Goal: Task Accomplishment & Management: Use online tool/utility

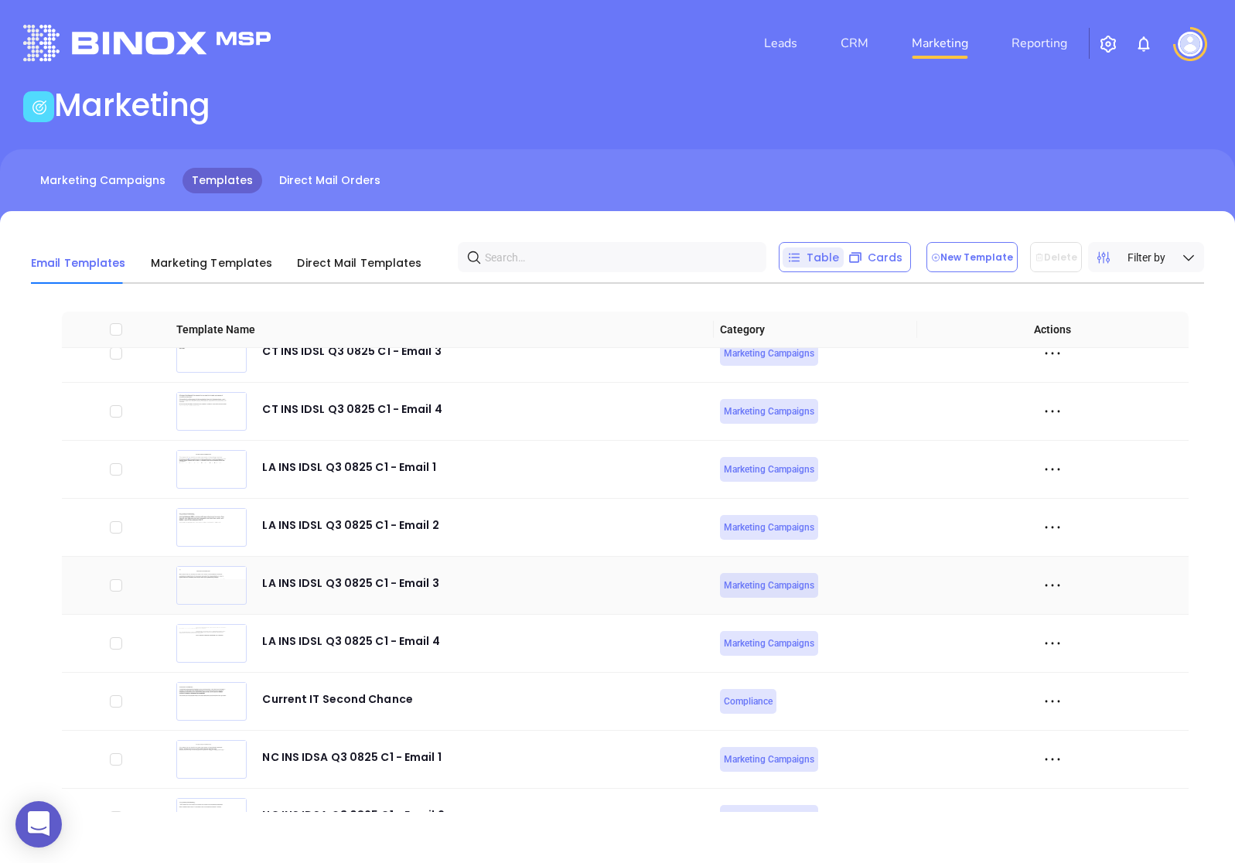
scroll to position [4368, 0]
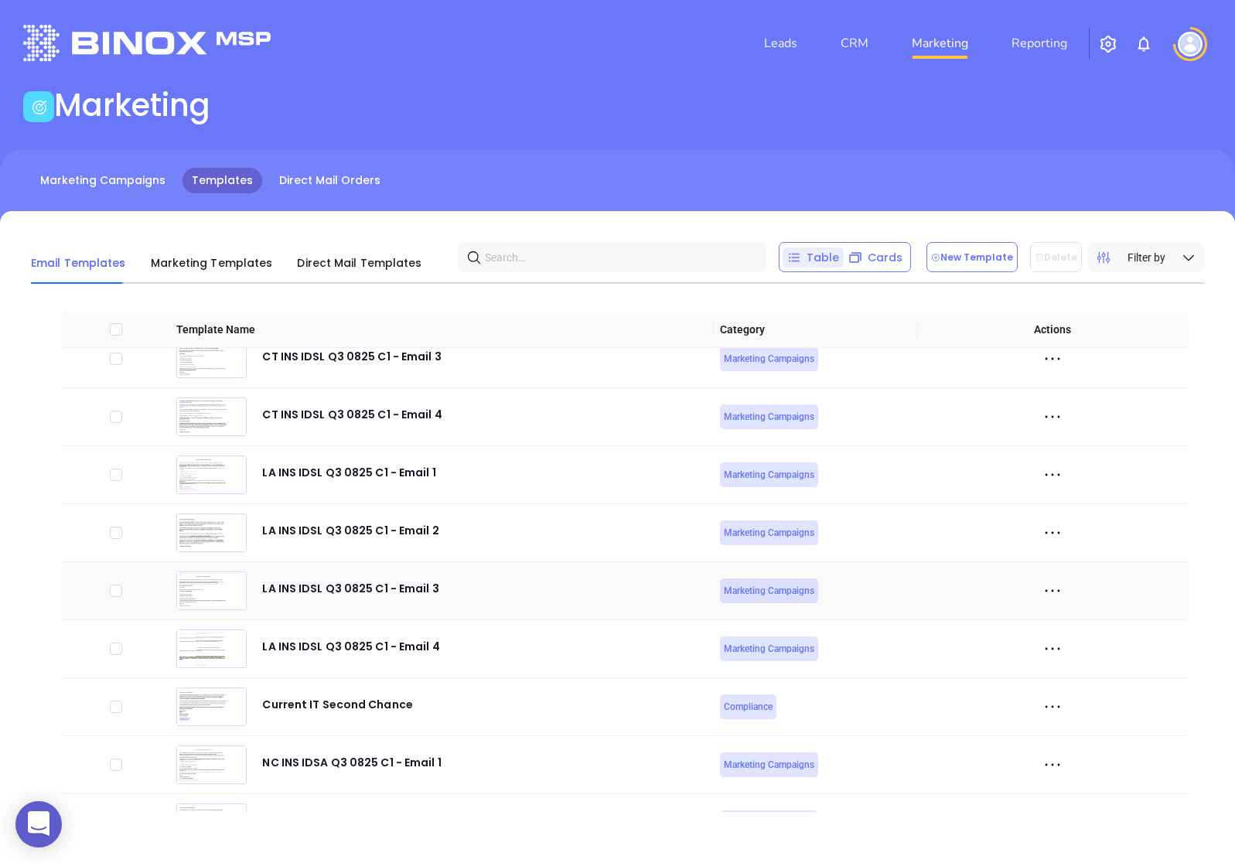
click at [1052, 592] on icon at bounding box center [1052, 590] width 23 height 23
click at [1082, 669] on div "Edit" at bounding box center [1123, 675] width 140 height 17
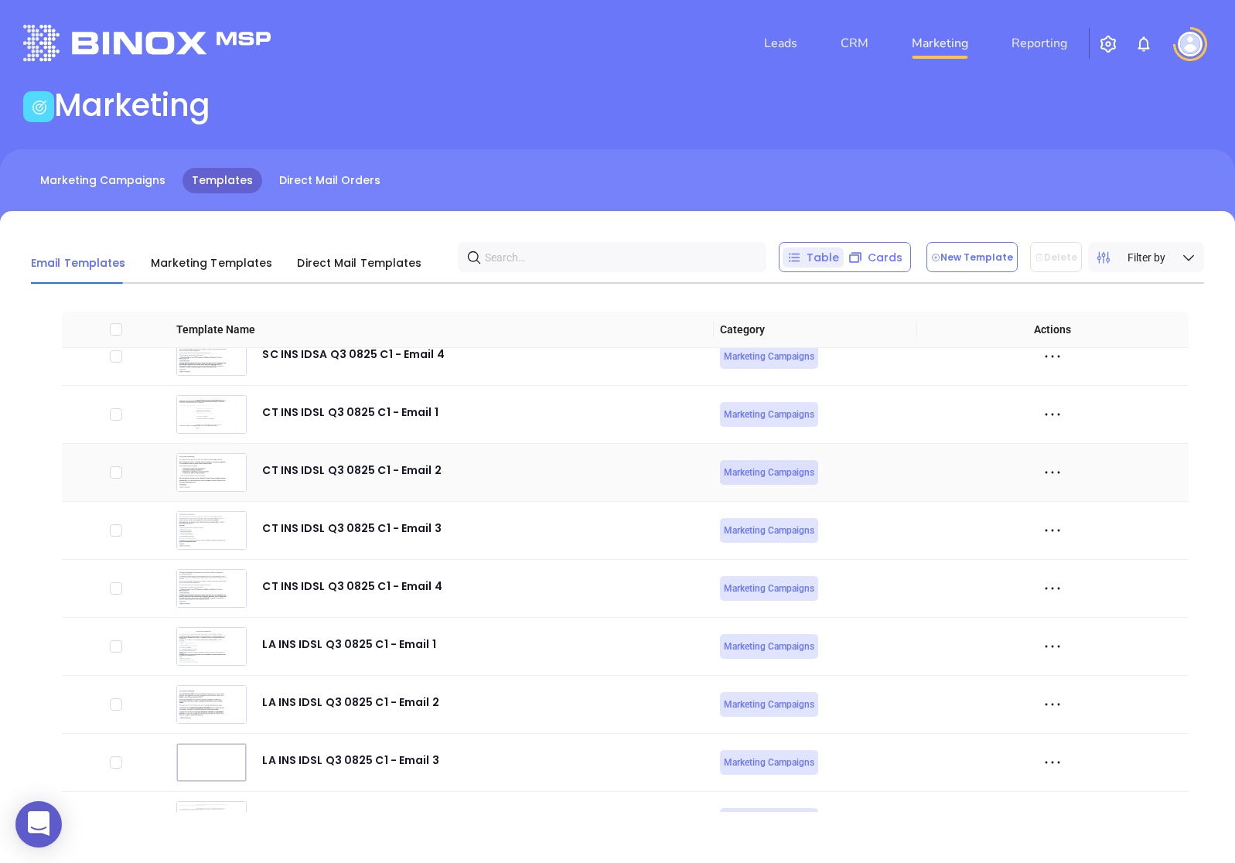
scroll to position [4323, 0]
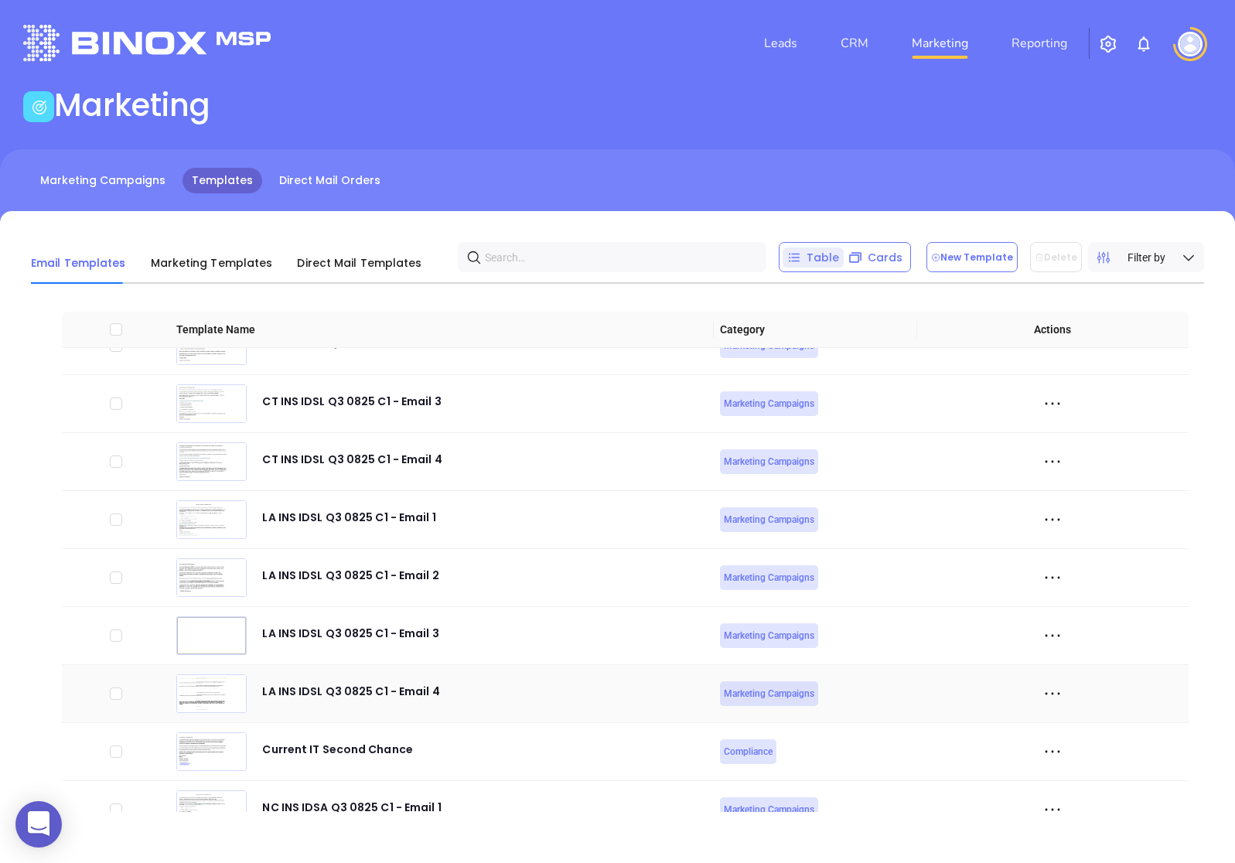
click at [1055, 692] on icon at bounding box center [1052, 693] width 23 height 23
click at [1058, 769] on li "Edit" at bounding box center [1123, 779] width 159 height 32
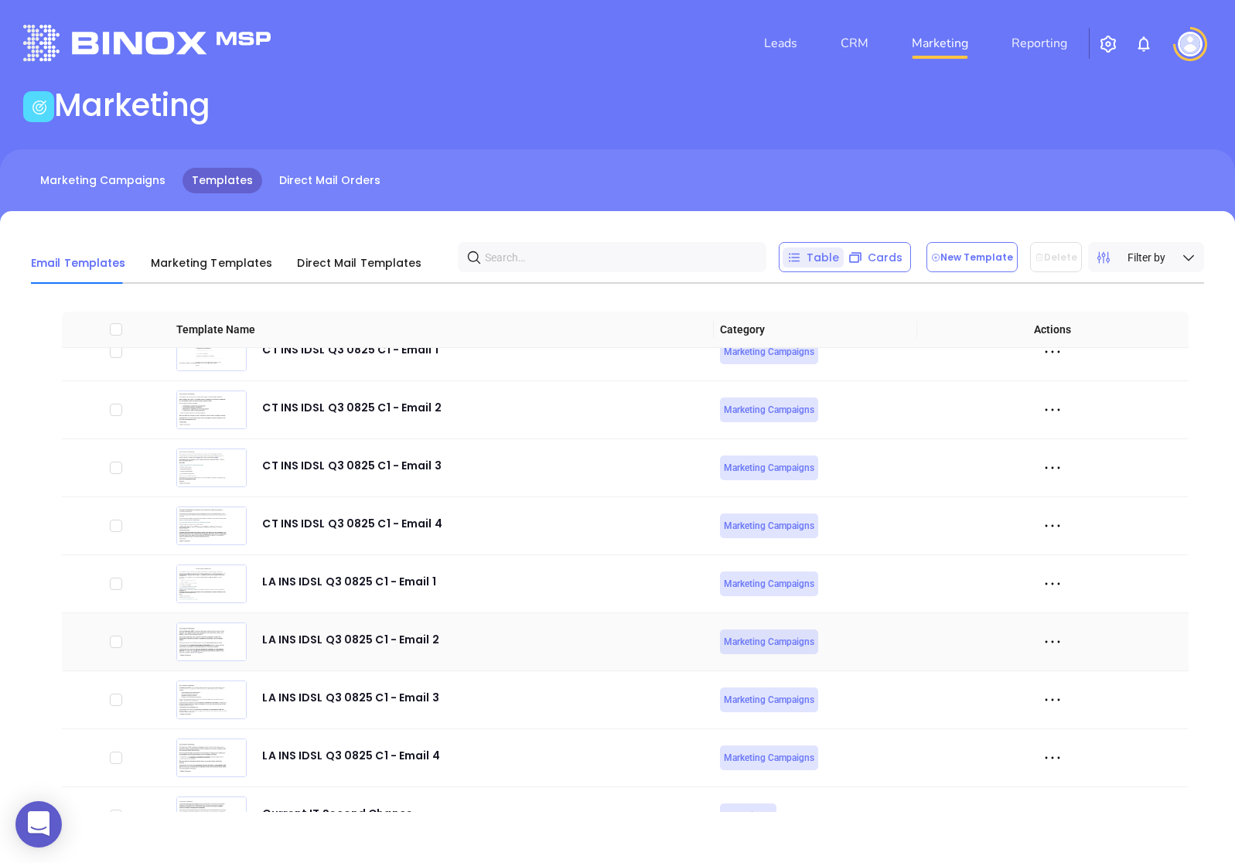
scroll to position [4315, 0]
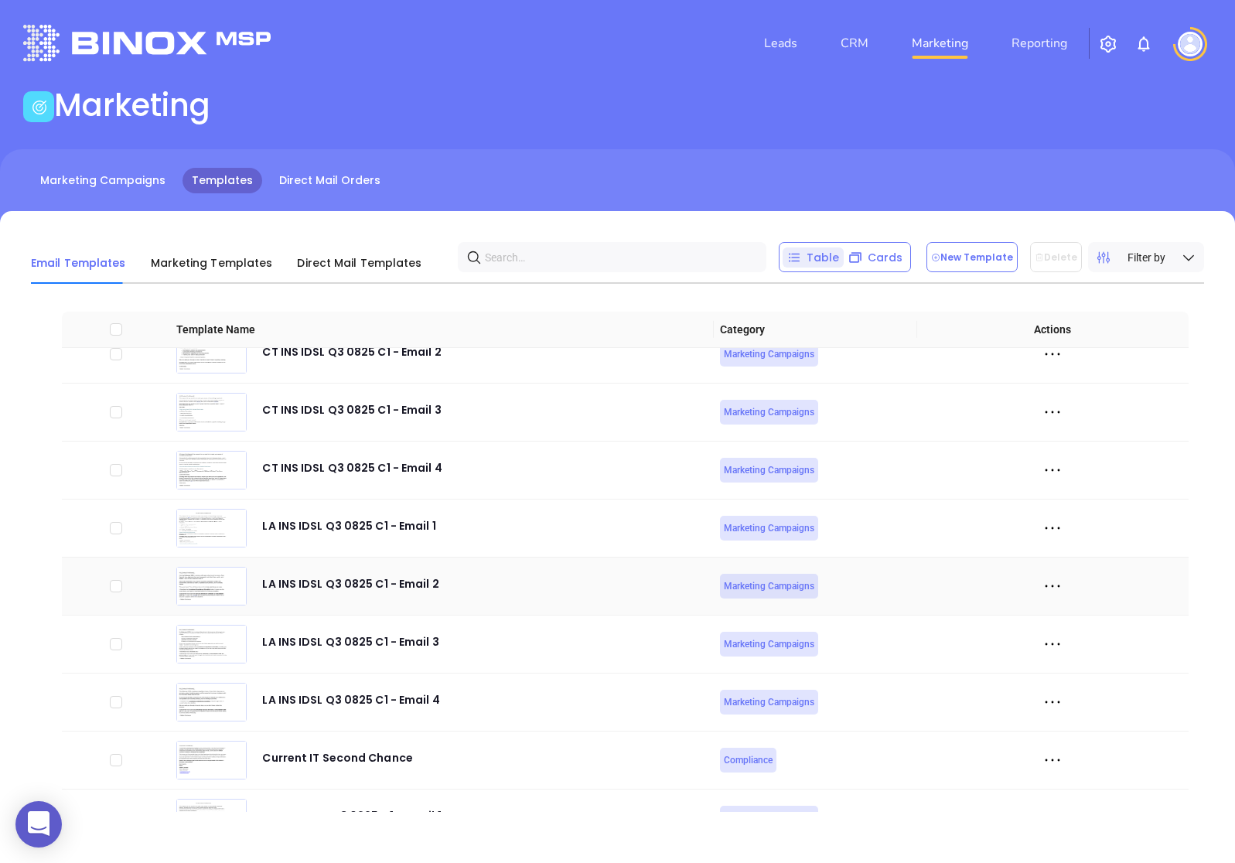
click at [1055, 587] on icon at bounding box center [1052, 586] width 23 height 23
click at [1067, 666] on div "Edit" at bounding box center [1123, 671] width 140 height 17
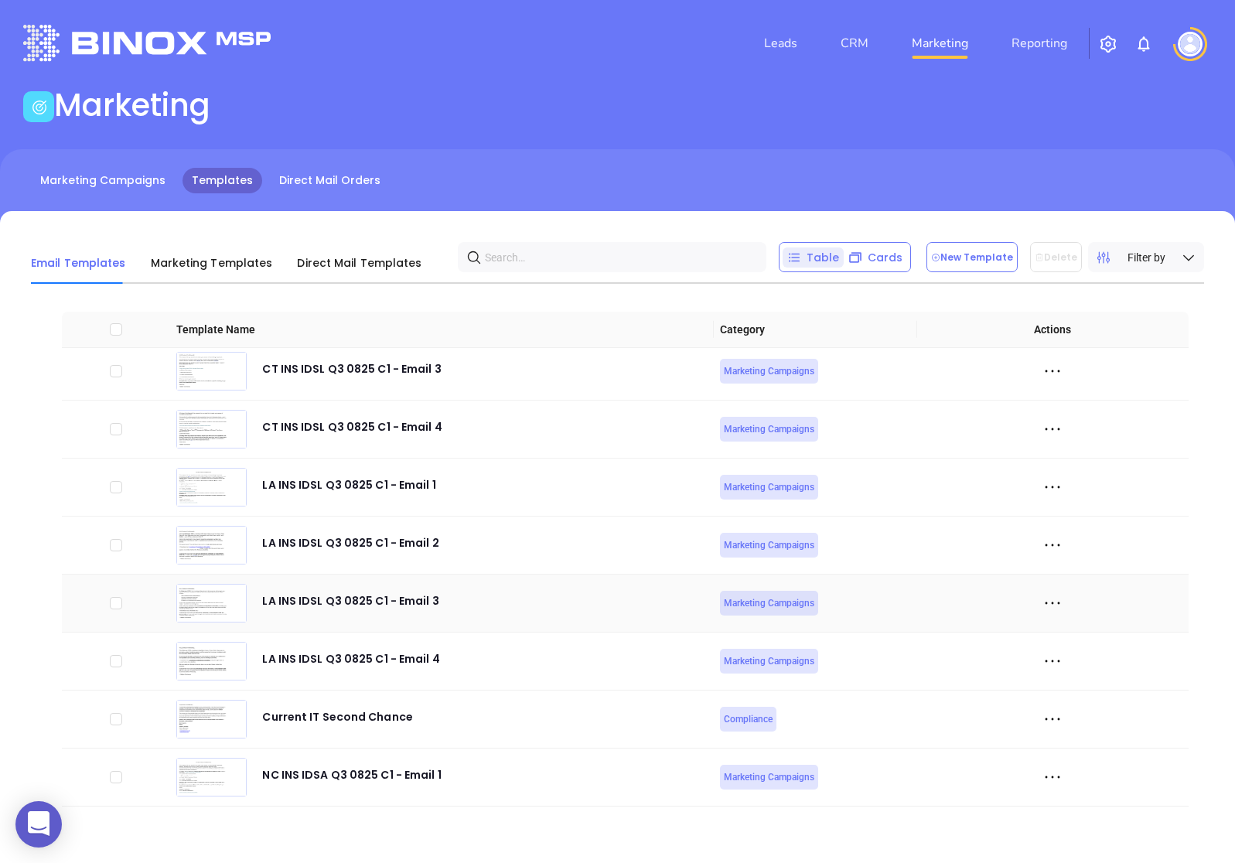
scroll to position [4378, 0]
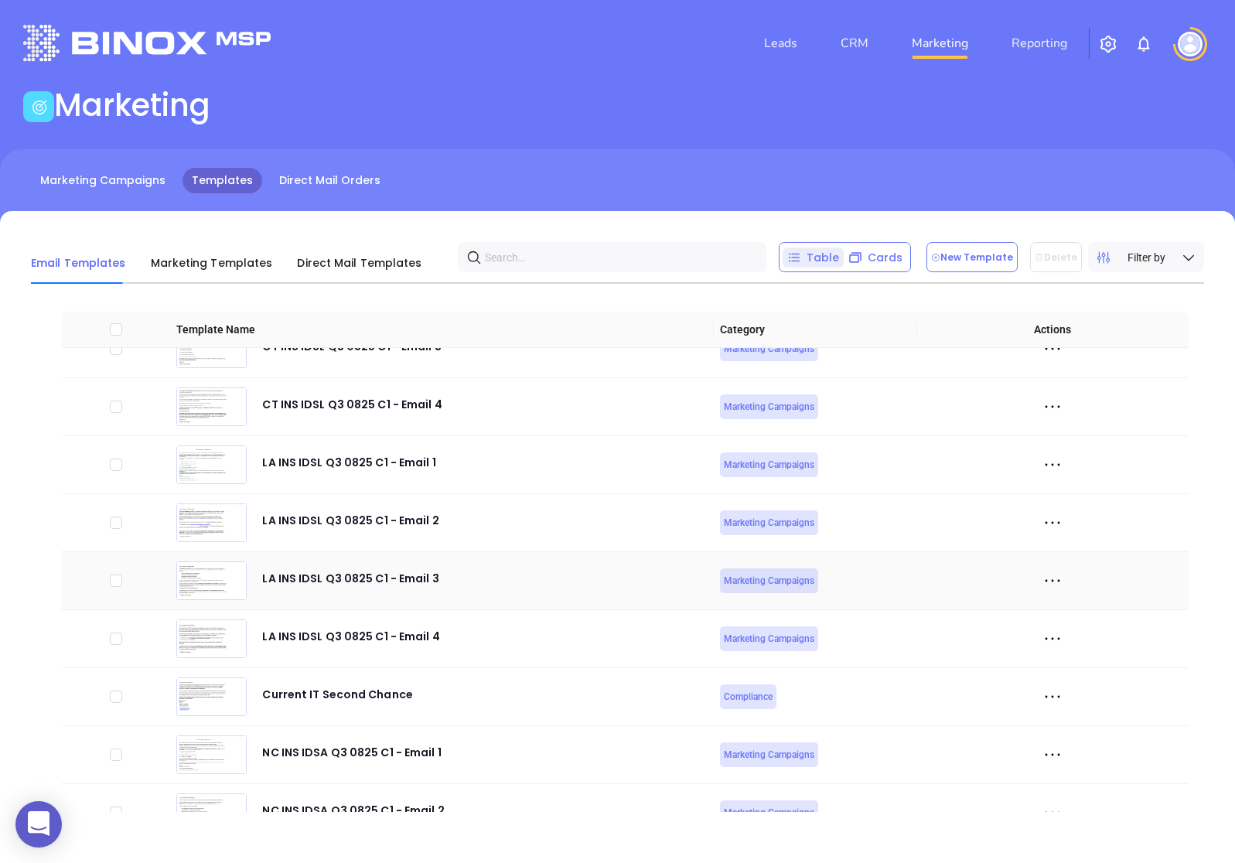
click at [1052, 576] on icon at bounding box center [1052, 580] width 23 height 23
click at [1071, 659] on div "Edit" at bounding box center [1123, 665] width 140 height 17
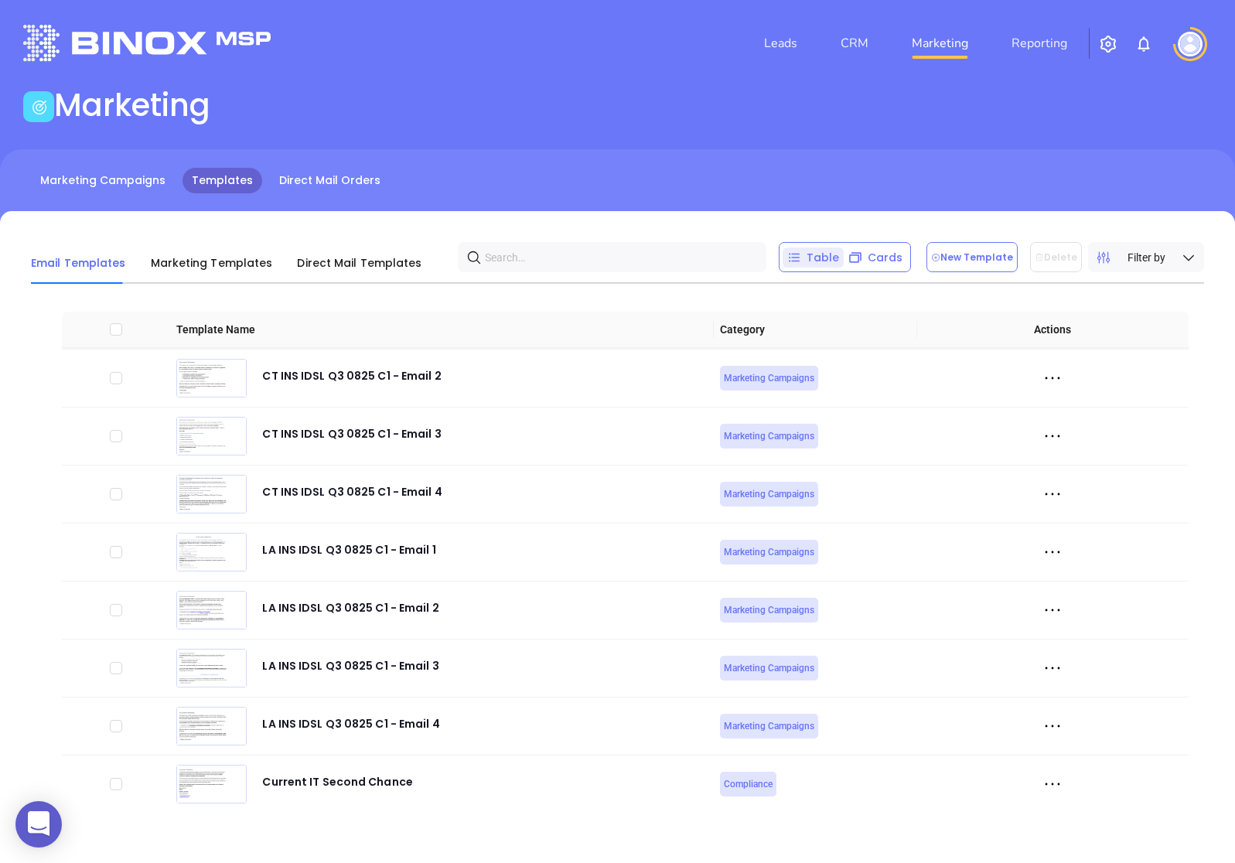
scroll to position [4322, 0]
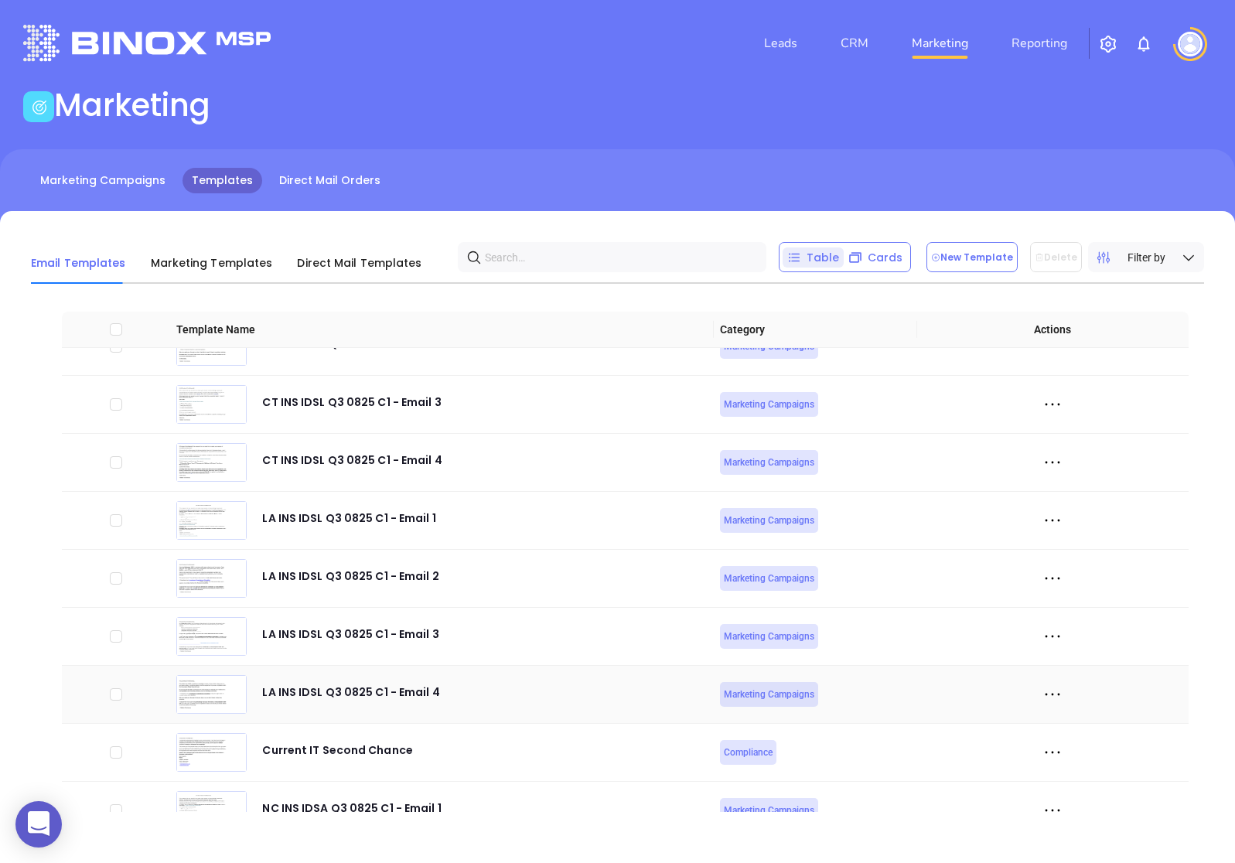
click at [1049, 691] on icon at bounding box center [1052, 694] width 23 height 23
click at [1060, 778] on icon at bounding box center [1059, 780] width 9 height 9
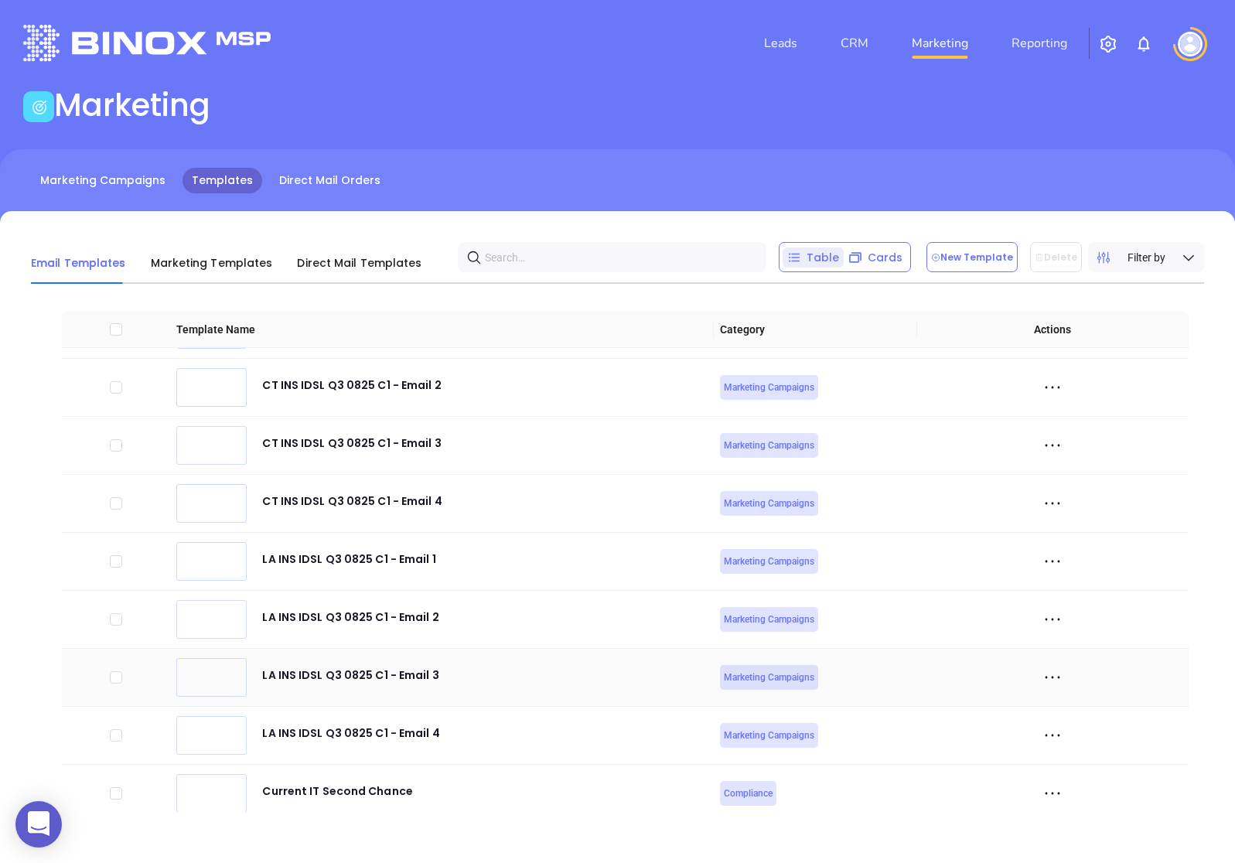
scroll to position [4280, 0]
click at [1068, 733] on div at bounding box center [1052, 736] width 259 height 23
click at [1059, 734] on icon at bounding box center [1052, 736] width 23 height 23
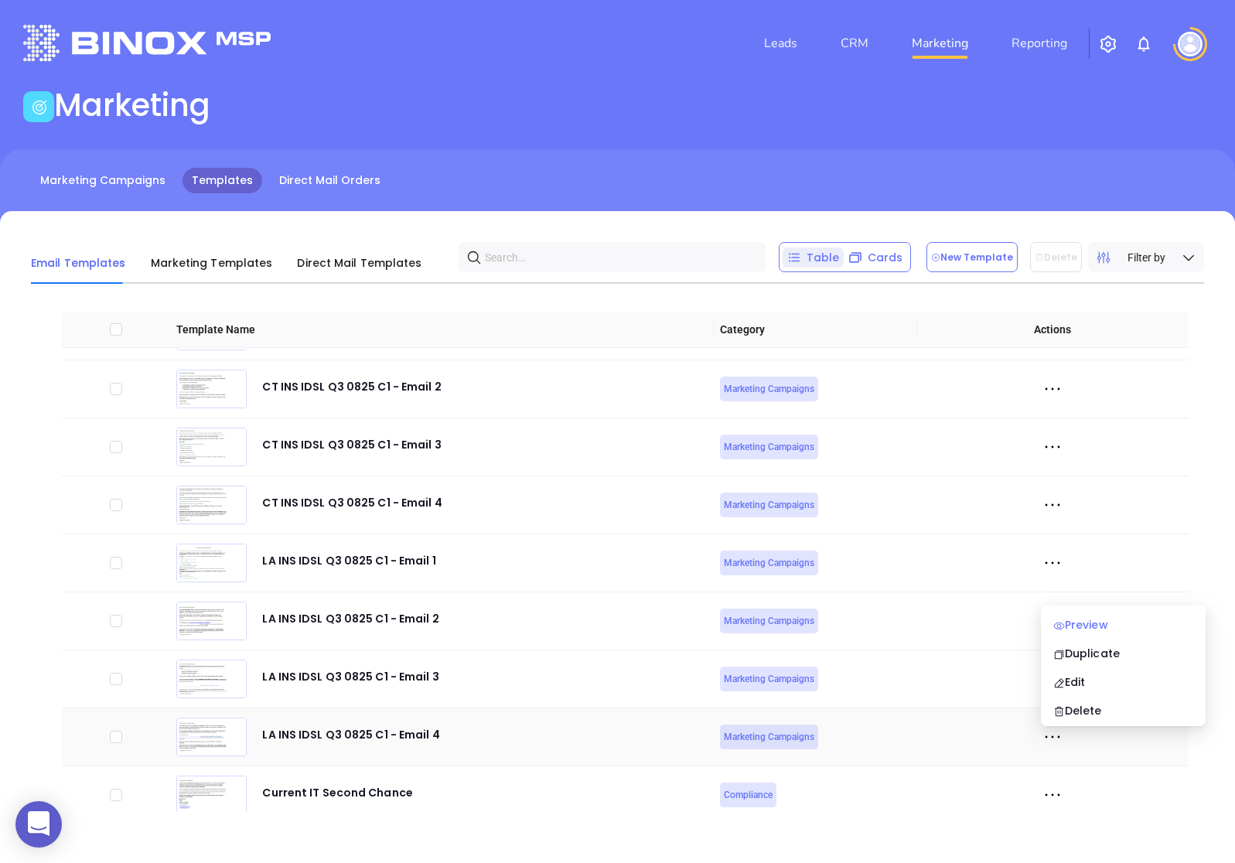
click at [1098, 632] on div "Preview" at bounding box center [1123, 624] width 140 height 17
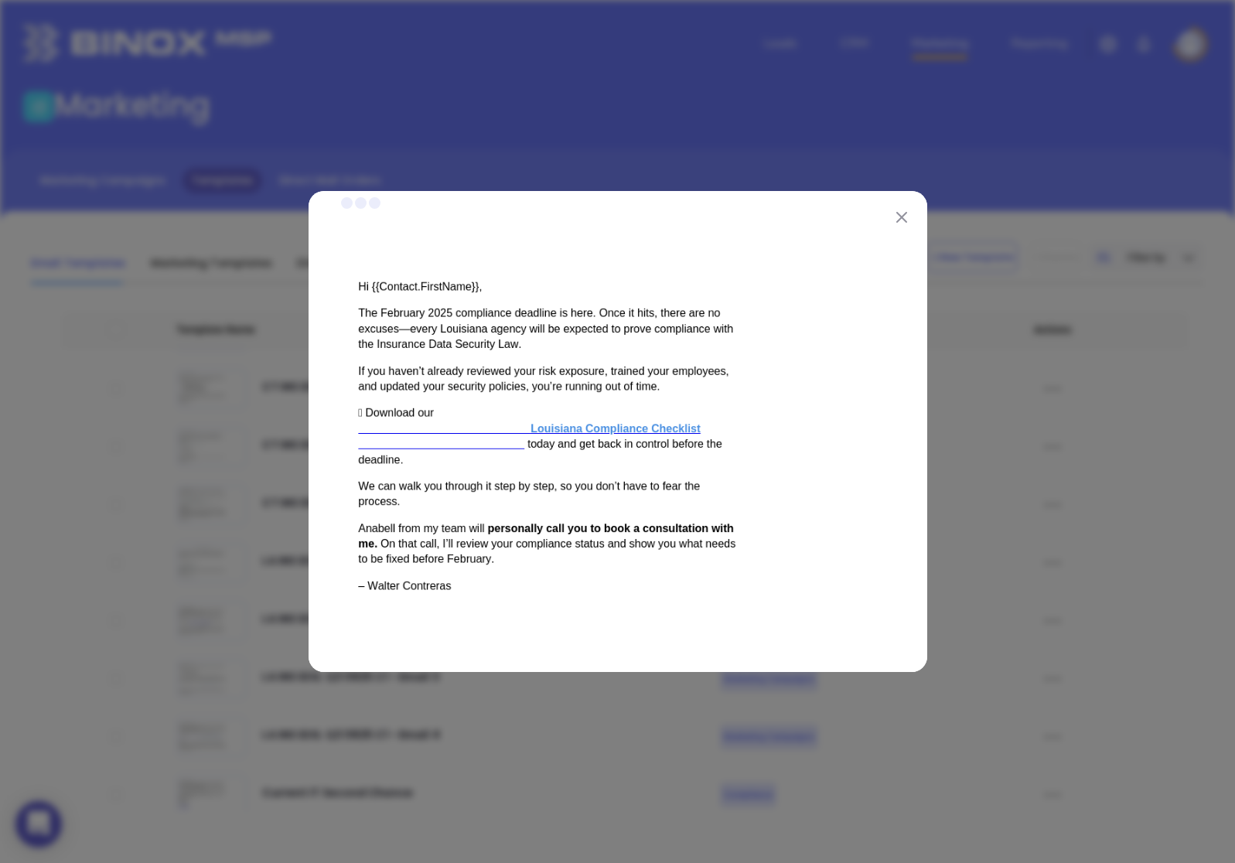
click at [901, 219] on img at bounding box center [901, 217] width 11 height 11
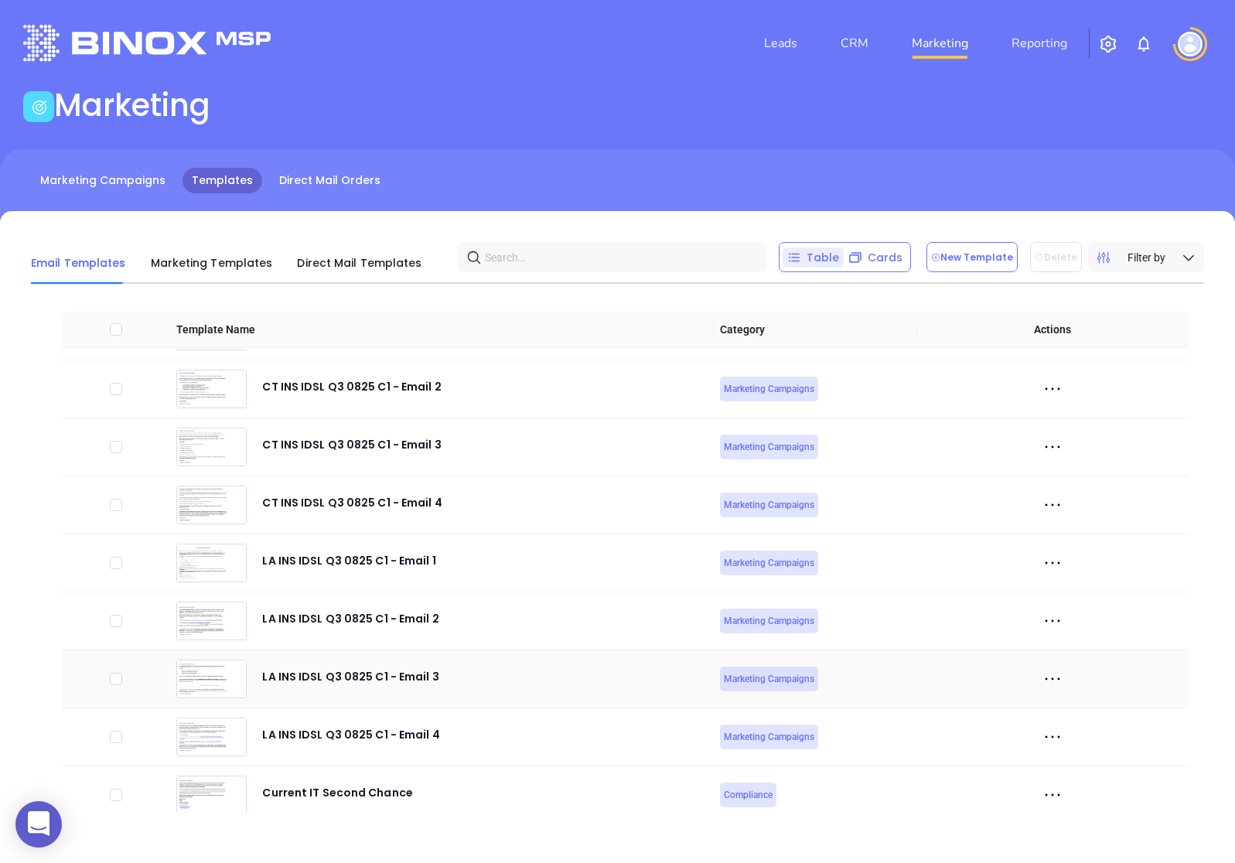
click at [1056, 677] on icon at bounding box center [1052, 678] width 23 height 23
click at [399, 679] on div "LA INS IDSL Q3 0825 C1 - Email 3" at bounding box center [350, 682] width 176 height 31
click at [1059, 679] on icon at bounding box center [1053, 679] width 15 height 2
click at [1063, 764] on icon at bounding box center [1059, 765] width 12 height 12
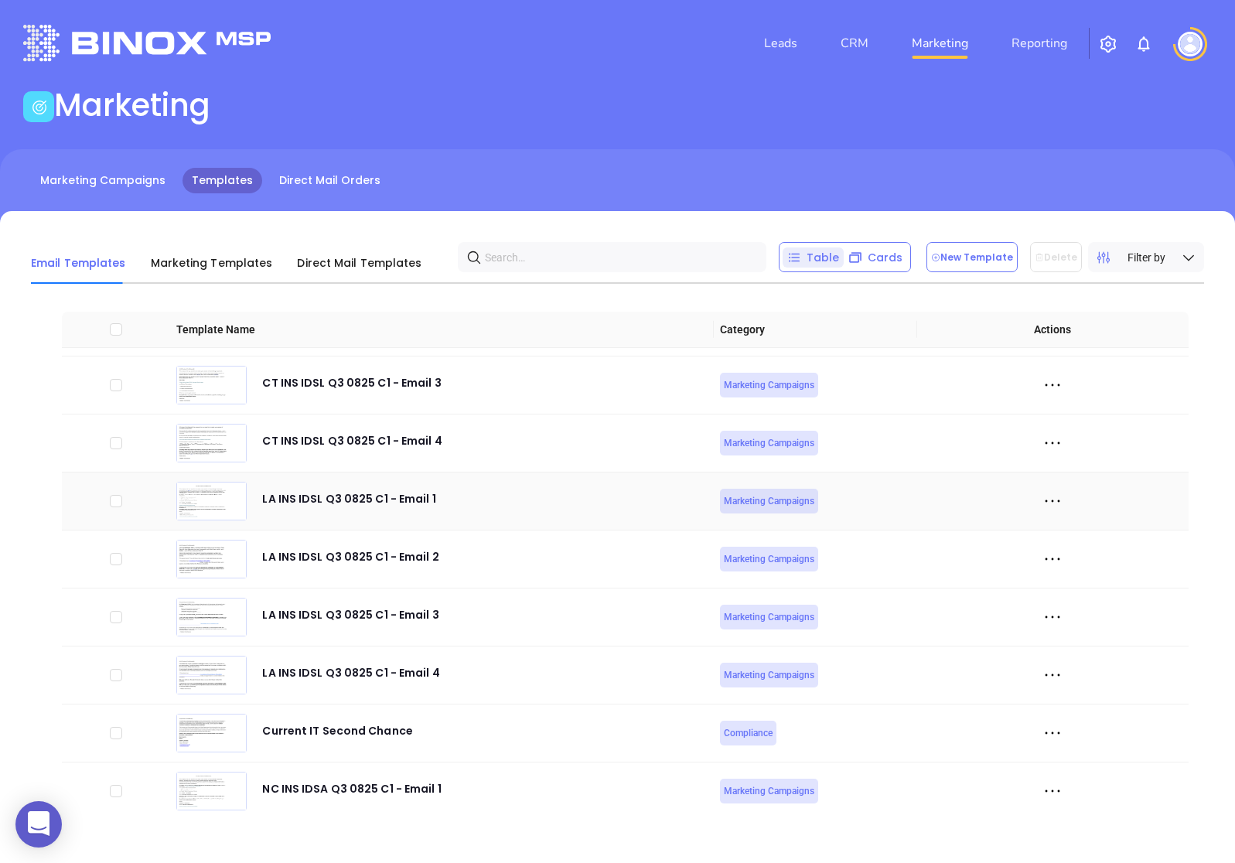
scroll to position [4343, 0]
click at [1049, 674] on icon at bounding box center [1052, 673] width 23 height 23
click at [1060, 761] on icon at bounding box center [1059, 760] width 12 height 12
